Goal: Check status: Check status

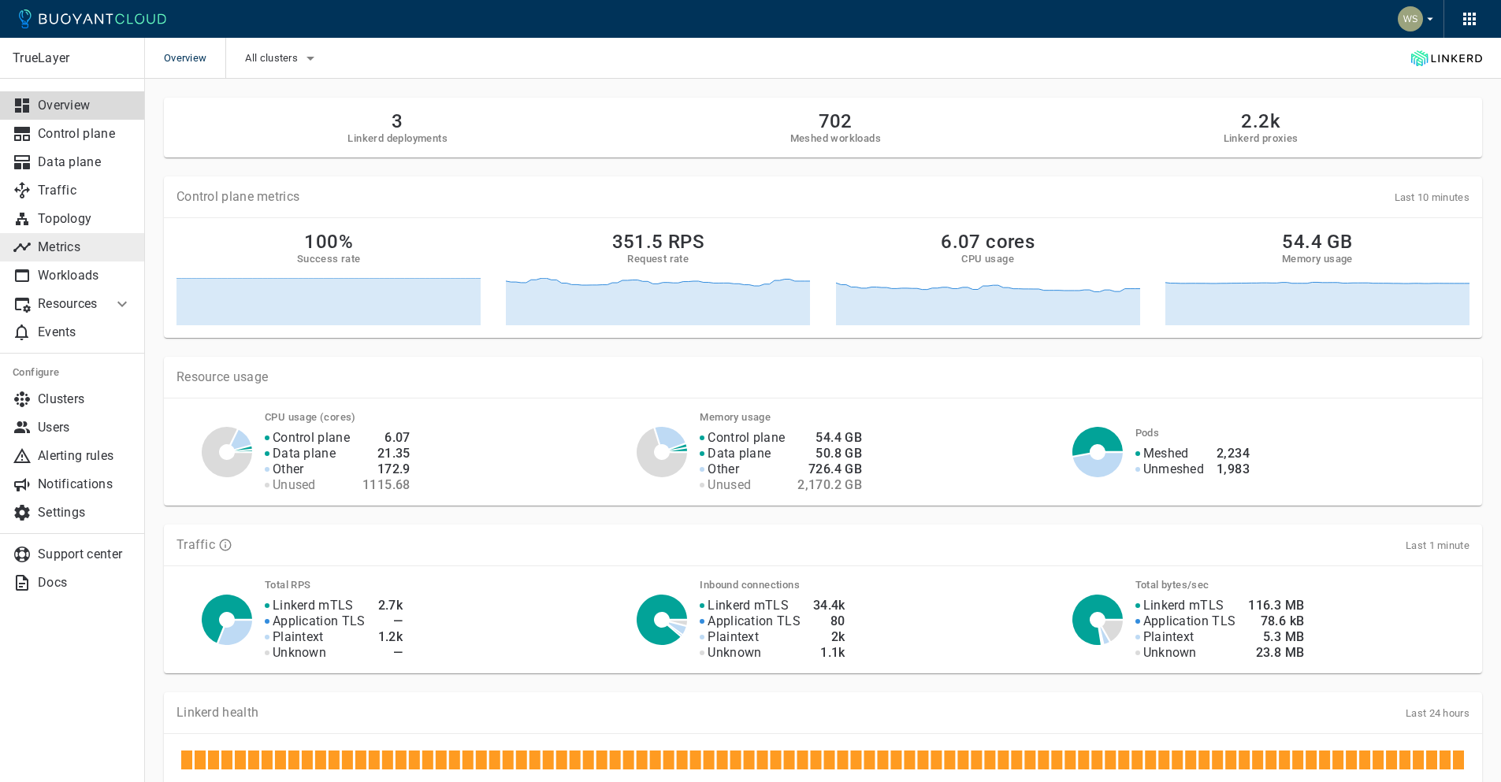
click at [82, 245] on p "Metrics" at bounding box center [85, 248] width 94 height 16
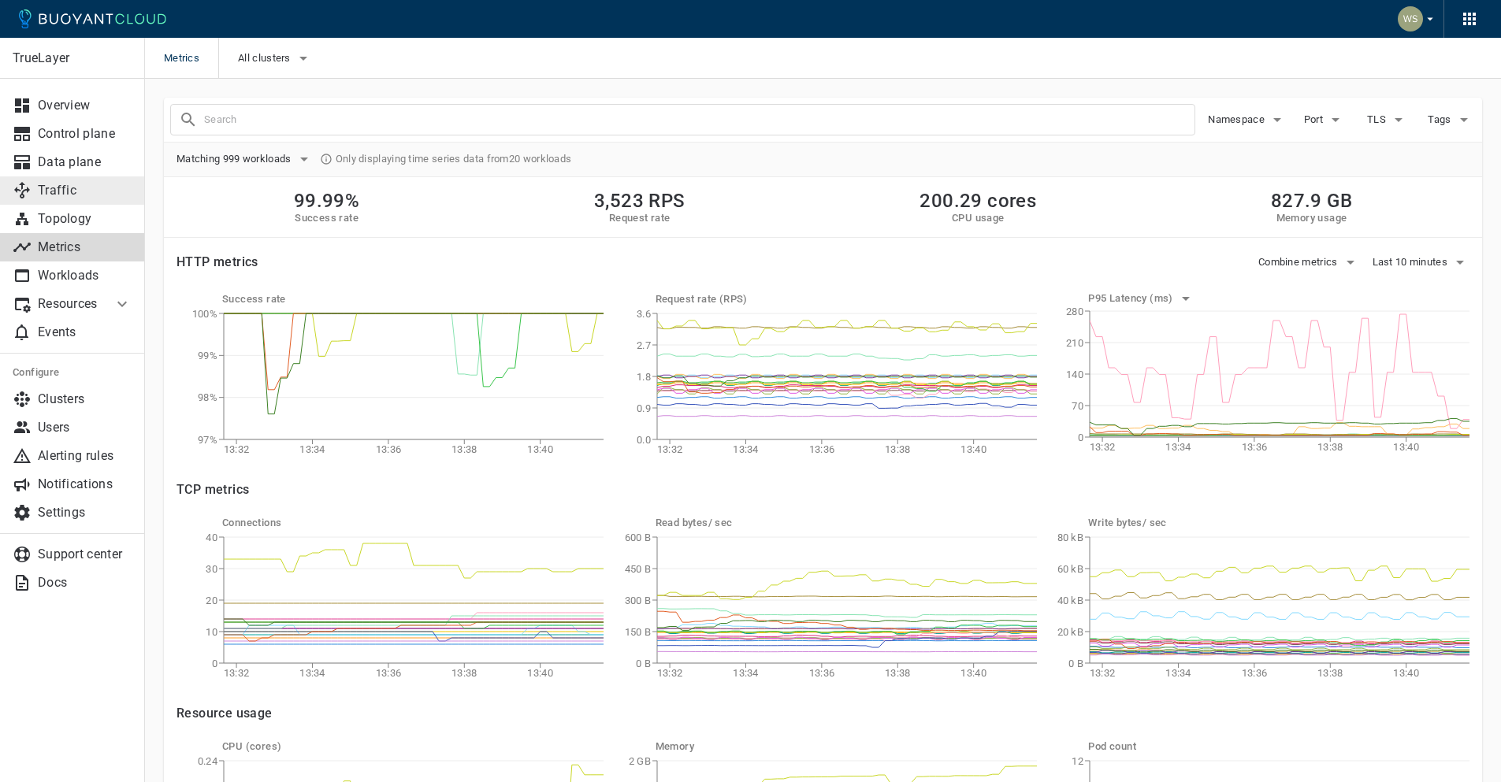
click at [90, 199] on link "Traffic" at bounding box center [72, 191] width 144 height 28
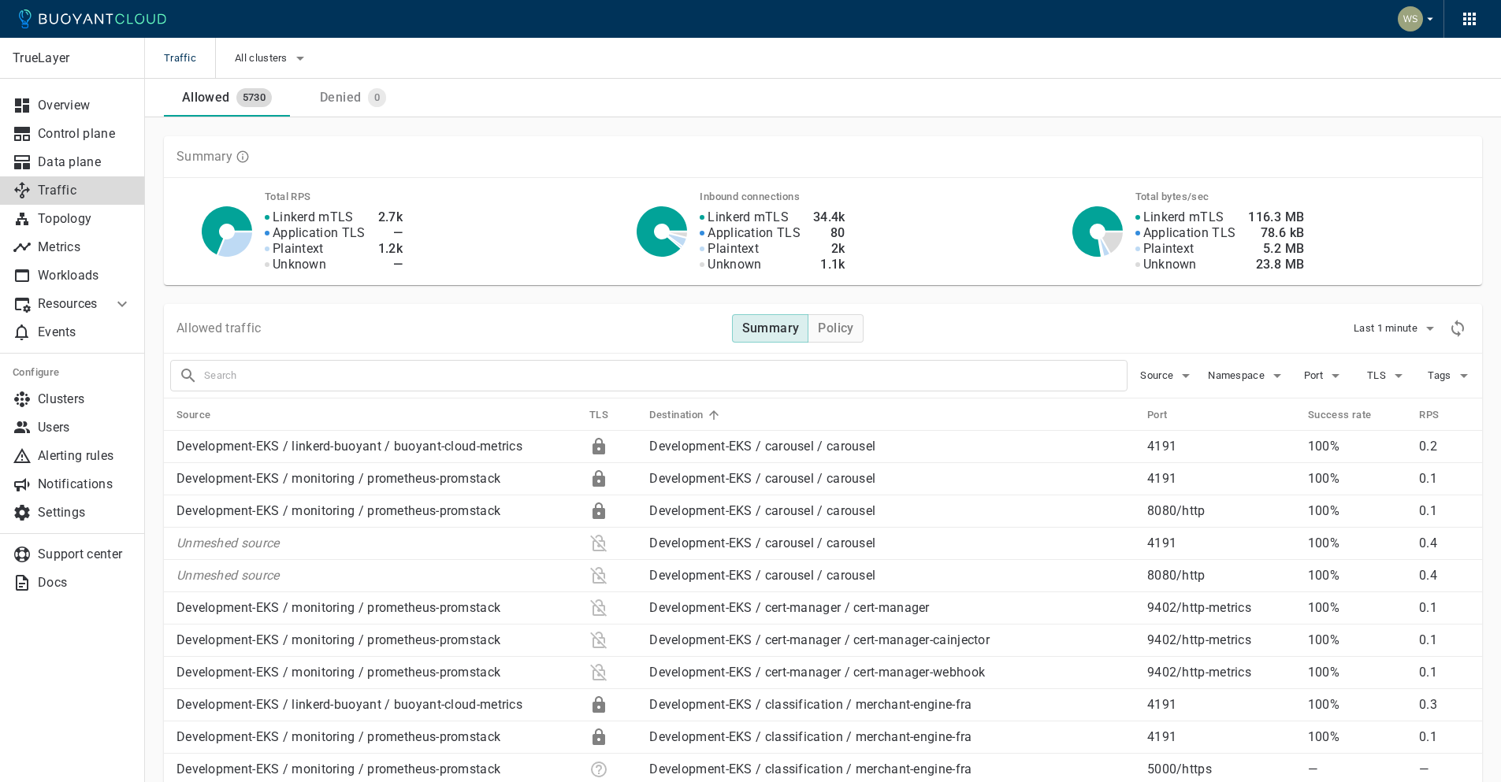
click at [450, 371] on input "text" at bounding box center [665, 376] width 923 height 22
type input "paydirect-api"
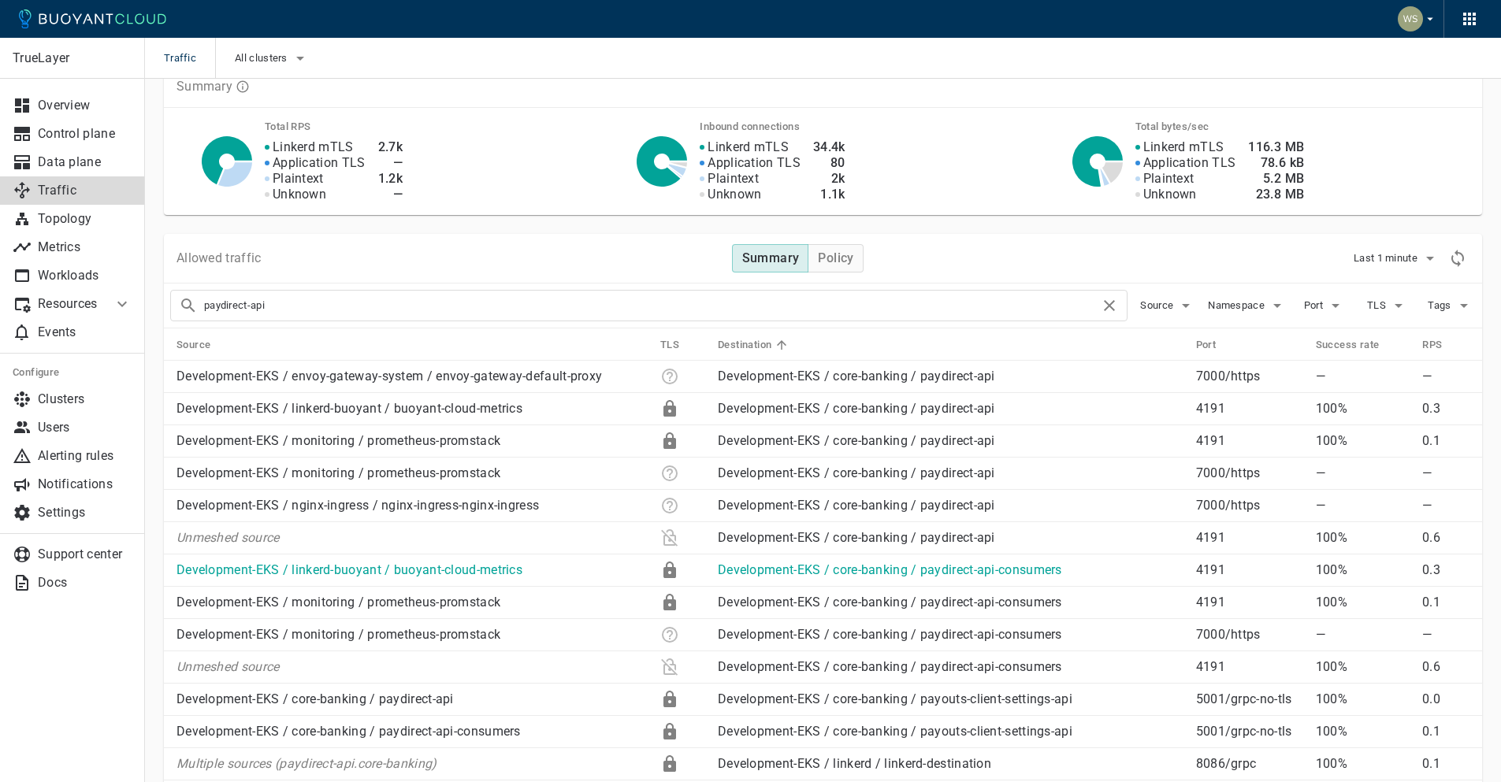
scroll to position [85, 0]
